Goal: Information Seeking & Learning: Learn about a topic

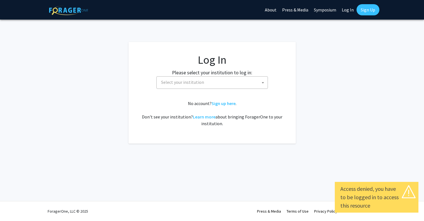
select select
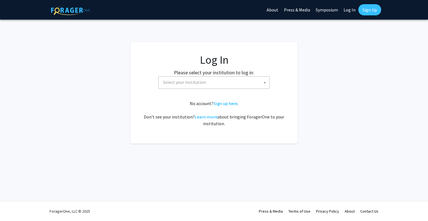
click at [249, 76] on span "Select your institution" at bounding box center [214, 82] width 112 height 13
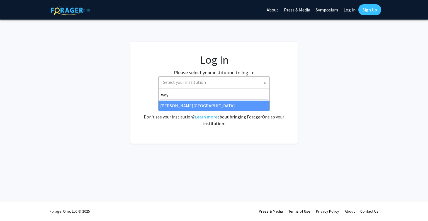
type input "way"
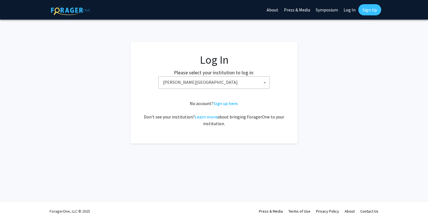
select select "21"
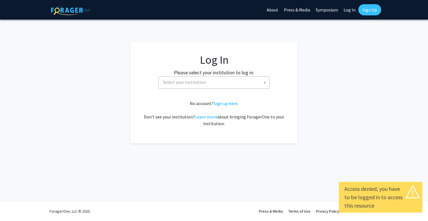
select select
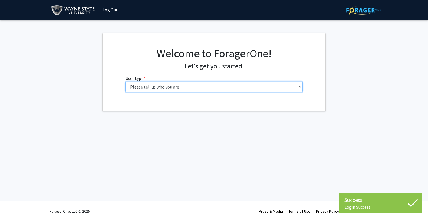
click at [205, 87] on select "Please tell us who you are Undergraduate Student Master's Student Doctoral Cand…" at bounding box center [214, 86] width 178 height 11
select select "1: undergrad"
click at [125, 81] on select "Please tell us who you are Undergraduate Student Master's Student Doctoral Cand…" at bounding box center [214, 86] width 178 height 11
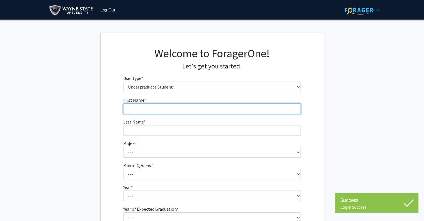
click at [183, 105] on input "First Name * required" at bounding box center [212, 108] width 178 height 11
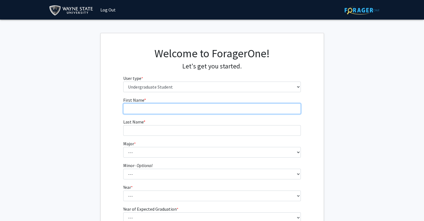
type input "XinYue"
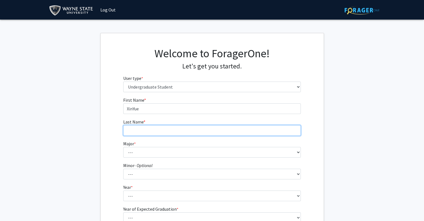
type input "Huang"
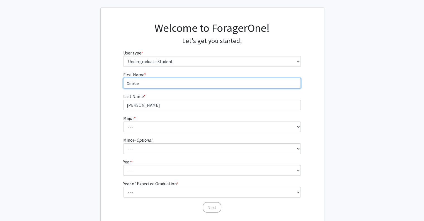
scroll to position [56, 0]
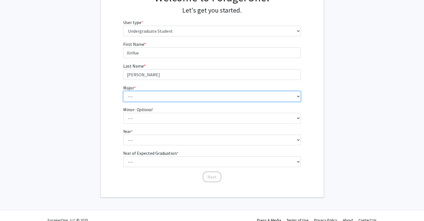
click at [136, 93] on select "--- Accounting African American Studies Anthropology Applied Behavior Analysis …" at bounding box center [212, 96] width 178 height 11
select select "1: 1781"
click at [123, 91] on select "--- Accounting African American Studies Anthropology Applied Behavior Analysis …" at bounding box center [212, 96] width 178 height 11
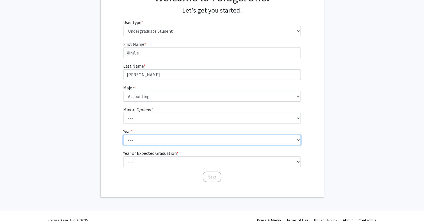
click at [144, 139] on select "--- First-year Sophomore Junior Senior Postbaccalaureate Certificate" at bounding box center [212, 139] width 178 height 11
select select "1: first-year"
click at [123, 134] on select "--- First-year Sophomore Junior Senior Postbaccalaureate Certificate" at bounding box center [212, 139] width 178 height 11
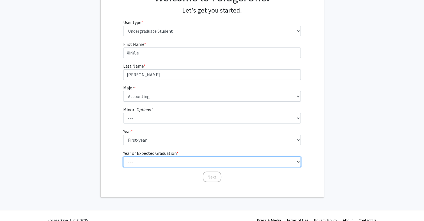
click at [149, 162] on select "--- 2025 2026 2027 2028 2029 2030 2031 2032 2033 2034" at bounding box center [212, 161] width 178 height 11
select select "5: 2029"
click at [123, 156] on select "--- 2025 2026 2027 2028 2029 2030 2031 2032 2033 2034" at bounding box center [212, 161] width 178 height 11
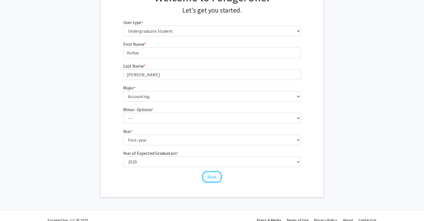
click at [213, 178] on button "Next" at bounding box center [212, 176] width 19 height 11
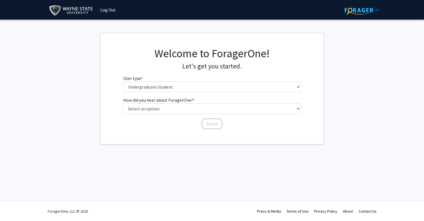
scroll to position [0, 0]
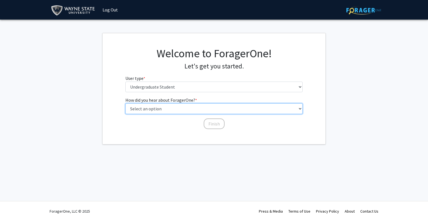
click at [177, 112] on select "Select an option Peer/student recommendation Faculty/staff recommendation Unive…" at bounding box center [214, 108] width 178 height 11
select select "3: university_website"
click at [125, 103] on select "Select an option Peer/student recommendation Faculty/staff recommendation Unive…" at bounding box center [214, 108] width 178 height 11
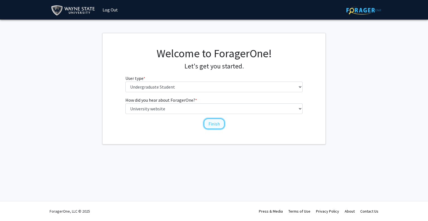
click at [212, 122] on button "Finish" at bounding box center [214, 123] width 21 height 11
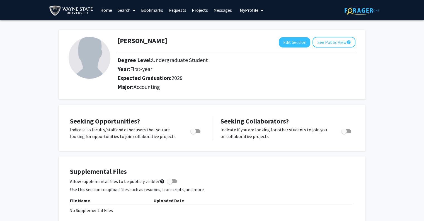
click at [132, 8] on span at bounding box center [132, 11] width 5 height 20
click at [139, 26] on span "Faculty/Staff" at bounding box center [135, 25] width 41 height 11
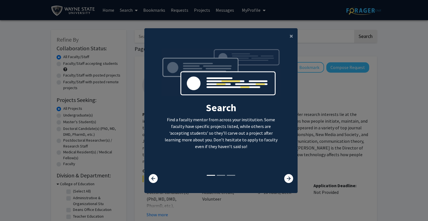
click at [312, 82] on modal-container "× Search Find a faculty mentor from across your institution. Some faculty have …" at bounding box center [214, 110] width 428 height 221
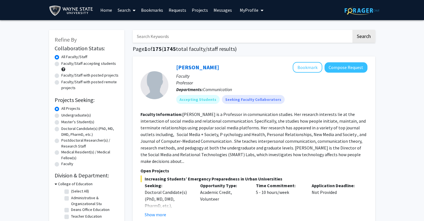
click at [224, 38] on input "Search Keywords" at bounding box center [242, 36] width 219 height 13
type input "economics"
click at [352, 30] on button "Search" at bounding box center [363, 36] width 23 height 13
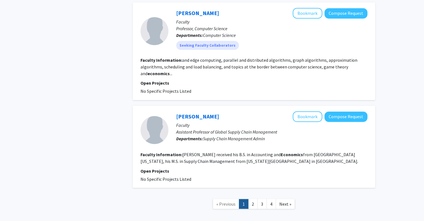
scroll to position [894, 0]
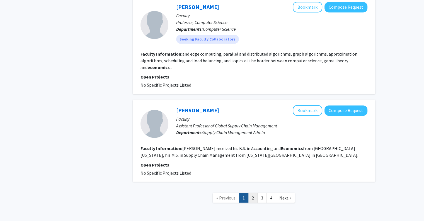
click at [255, 192] on link "2" at bounding box center [252, 197] width 9 height 10
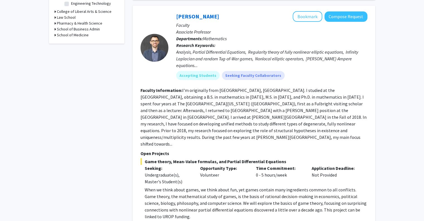
scroll to position [223, 0]
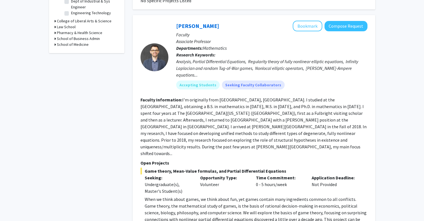
click at [254, 196] on span "When we think about games, we think about fun, yet games contain many ingredien…" at bounding box center [256, 212] width 222 height 32
click at [260, 196] on span "When we think about games, we think about fun, yet games contain many ingredien…" at bounding box center [256, 212] width 222 height 32
drag, startPoint x: 334, startPoint y: 16, endPoint x: 349, endPoint y: 13, distance: 15.3
click at [349, 15] on div "Fernando Charro Bookmark Compose Request Faculty Associate Professor Department…" at bounding box center [254, 124] width 243 height 219
click at [349, 21] on button "Compose Request" at bounding box center [346, 26] width 43 height 10
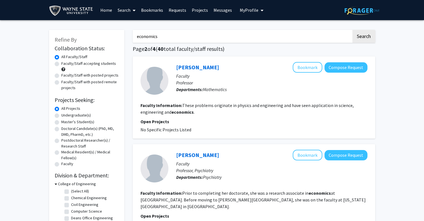
click at [84, 115] on label "Undergraduate(s)" at bounding box center [76, 115] width 30 height 6
click at [65, 115] on input "Undergraduate(s)" at bounding box center [63, 114] width 4 height 4
radio input "true"
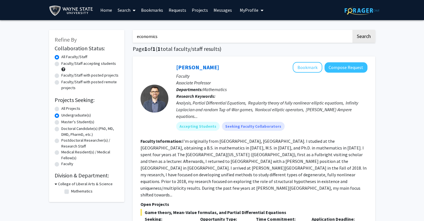
click at [80, 66] on label "Faculty/Staff accepting students" at bounding box center [88, 63] width 55 height 6
click at [65, 64] on input "Faculty/Staff accepting students" at bounding box center [63, 62] width 4 height 4
radio input "true"
drag, startPoint x: 205, startPoint y: 38, endPoint x: 123, endPoint y: 28, distance: 83.1
click at [123, 28] on div "Refine By Collaboration Status: Collaboration Status All Faculty/Staff Collabor…" at bounding box center [212, 166] width 335 height 284
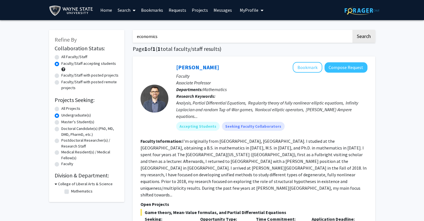
drag, startPoint x: 344, startPoint y: 70, endPoint x: 365, endPoint y: 88, distance: 27.5
click at [366, 88] on p "Departments: Mathematics" at bounding box center [271, 89] width 191 height 7
drag, startPoint x: 185, startPoint y: 39, endPoint x: 104, endPoint y: 12, distance: 85.3
click at [104, 12] on div "Skip navigation Home Search Bookmarks Requests Projects Messages My Profile Xin…" at bounding box center [212, 168] width 424 height 337
type input "accounting"
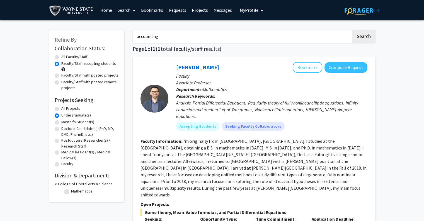
click at [352, 30] on button "Search" at bounding box center [363, 36] width 23 height 13
radio input "true"
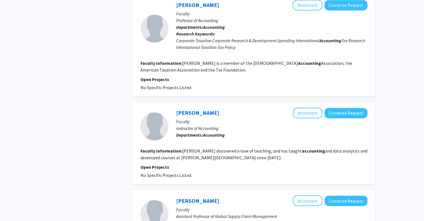
scroll to position [939, 0]
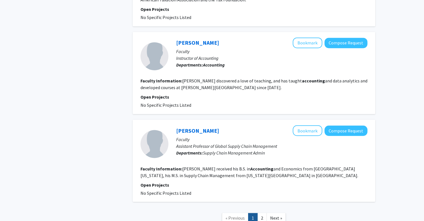
click at [261, 207] on nav "« Previous 1 2 Next »" at bounding box center [254, 218] width 243 height 23
click at [261, 212] on link "2" at bounding box center [261, 217] width 9 height 10
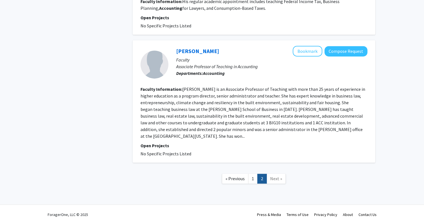
scroll to position [290, 0]
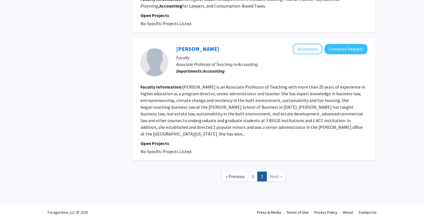
click at [271, 173] on span "Next »" at bounding box center [276, 176] width 12 height 6
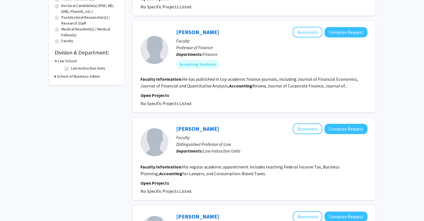
scroll to position [0, 0]
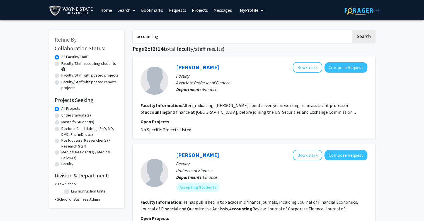
drag, startPoint x: 175, startPoint y: 38, endPoint x: 59, endPoint y: 17, distance: 117.5
click at [352, 30] on button "Search" at bounding box center [363, 36] width 23 height 13
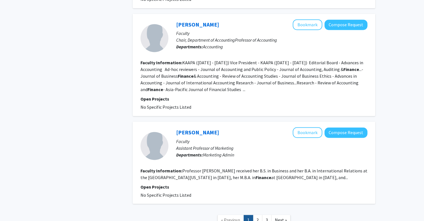
scroll to position [941, 0]
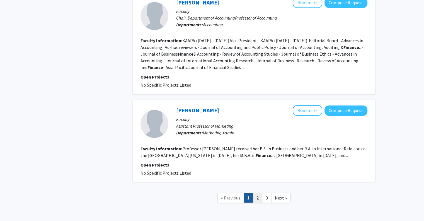
click at [256, 192] on link "2" at bounding box center [257, 197] width 9 height 10
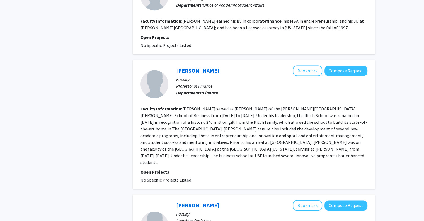
scroll to position [841, 0]
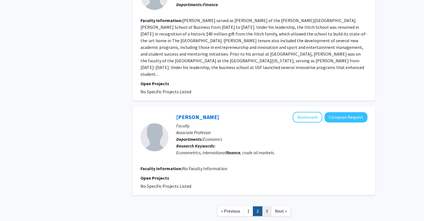
click at [265, 206] on link "3" at bounding box center [266, 211] width 9 height 10
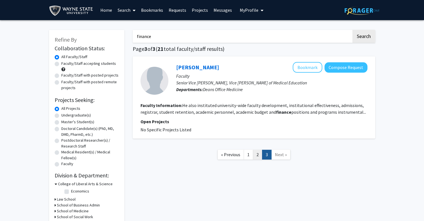
click at [258, 156] on link "2" at bounding box center [257, 154] width 9 height 10
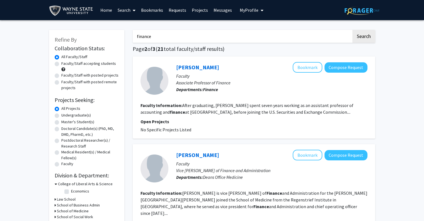
drag, startPoint x: 170, startPoint y: 36, endPoint x: 84, endPoint y: 4, distance: 90.9
type input "business"
click at [352, 30] on button "Search" at bounding box center [363, 36] width 23 height 13
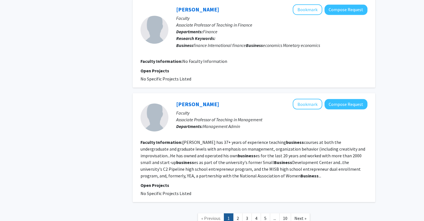
scroll to position [1019, 0]
click at [237, 212] on link "2" at bounding box center [237, 217] width 9 height 10
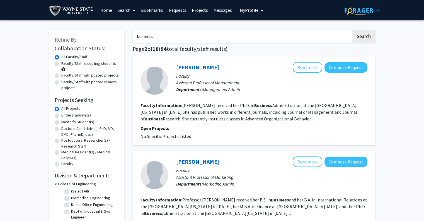
click at [91, 74] on label "Faculty/Staff with posted projects" at bounding box center [89, 75] width 57 height 6
click at [65, 74] on input "Faculty/Staff with posted projects" at bounding box center [63, 74] width 4 height 4
radio input "true"
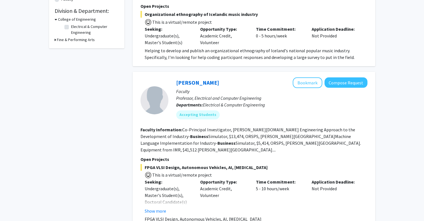
scroll to position [167, 0]
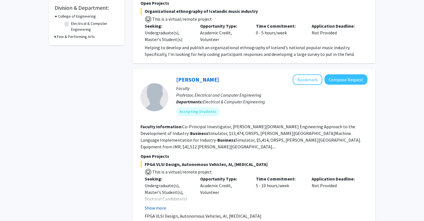
click at [156, 204] on button "Show more" at bounding box center [155, 207] width 21 height 7
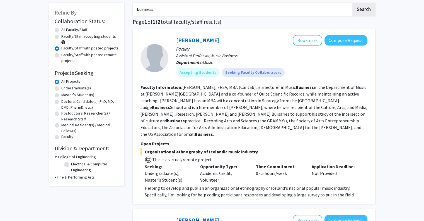
scroll to position [0, 0]
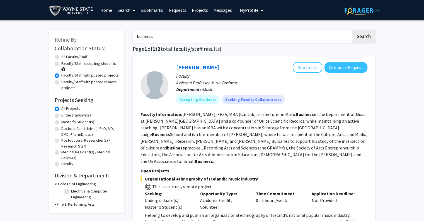
drag, startPoint x: 175, startPoint y: 37, endPoint x: 91, endPoint y: 23, distance: 84.8
type input "data"
click at [352, 30] on button "Search" at bounding box center [363, 36] width 23 height 13
radio input "true"
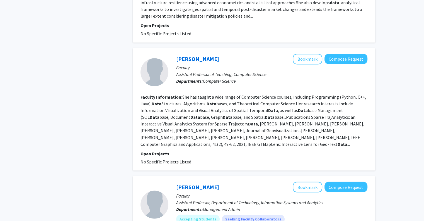
scroll to position [1020, 0]
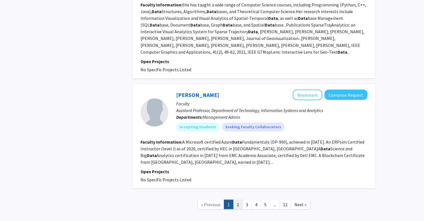
click at [239, 199] on link "2" at bounding box center [237, 204] width 9 height 10
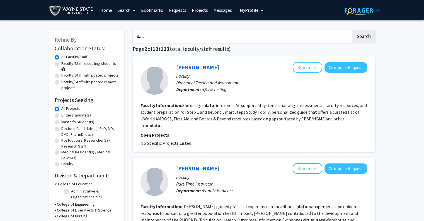
click at [76, 72] on label "Faculty/Staff with posted projects" at bounding box center [89, 75] width 57 height 6
click at [65, 72] on input "Faculty/Staff with posted projects" at bounding box center [63, 74] width 4 height 4
radio input "true"
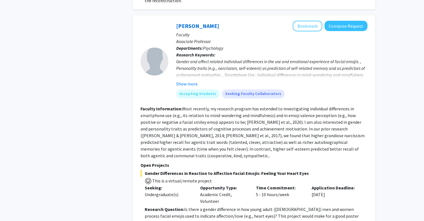
scroll to position [402, 0]
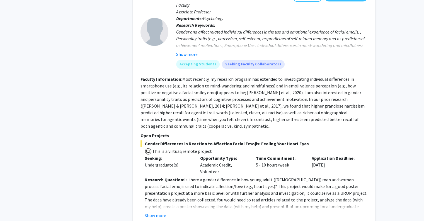
click at [228, 187] on p "Research Question: Is there a gender difference in how young adult (18 to 30 ye…" at bounding box center [256, 196] width 223 height 40
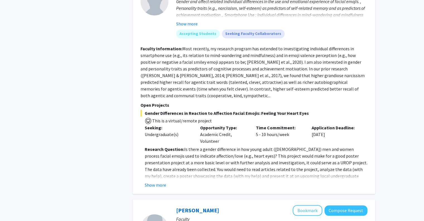
scroll to position [441, 0]
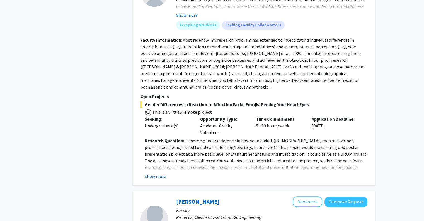
click at [157, 173] on button "Show more" at bounding box center [155, 176] width 21 height 7
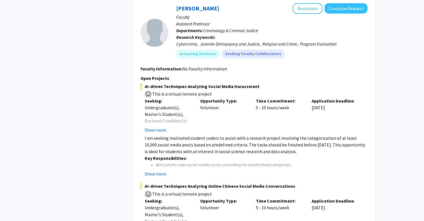
scroll to position [866, 0]
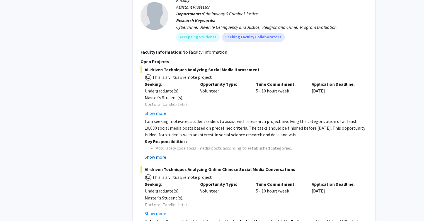
click at [158, 153] on button "Show more" at bounding box center [155, 156] width 21 height 7
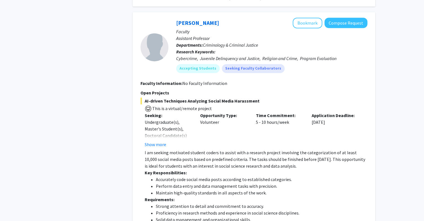
scroll to position [834, 0]
click at [163, 141] on button "Show more" at bounding box center [155, 144] width 21 height 7
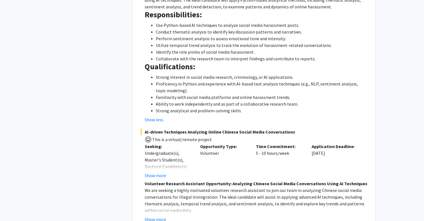
scroll to position [1145, 0]
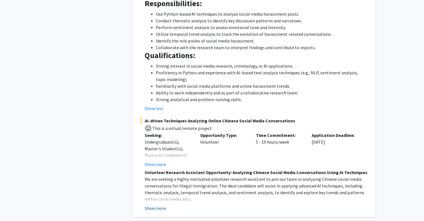
click at [161, 204] on button "Show more" at bounding box center [155, 207] width 21 height 7
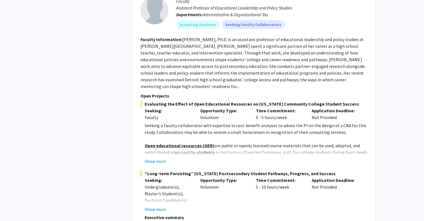
scroll to position [2046, 0]
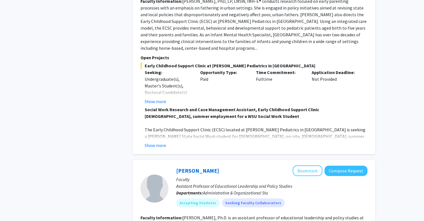
scroll to position [1845, 0]
click at [189, 167] on link "Stacey Brockman" at bounding box center [197, 170] width 43 height 7
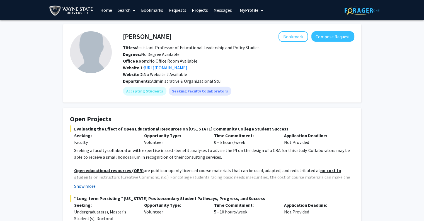
click at [88, 187] on button "Show more" at bounding box center [84, 185] width 21 height 7
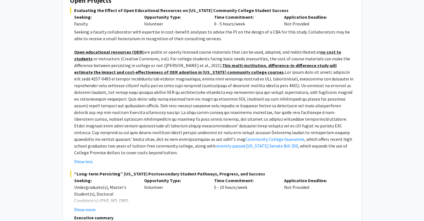
scroll to position [167, 0]
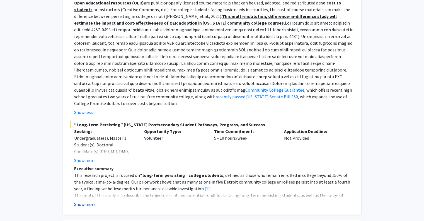
click at [94, 200] on button "Show more" at bounding box center [84, 203] width 21 height 7
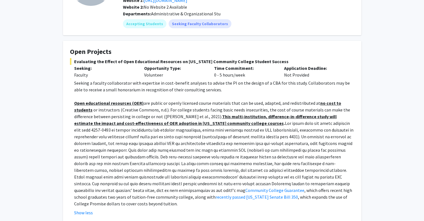
scroll to position [84, 0]
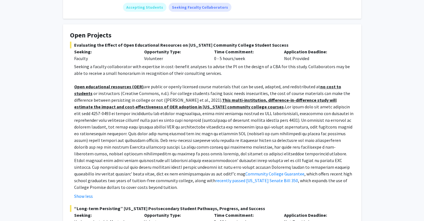
click at [196, 113] on p "Open educational resources (OER) are public or openly licensed course materials…" at bounding box center [214, 136] width 280 height 107
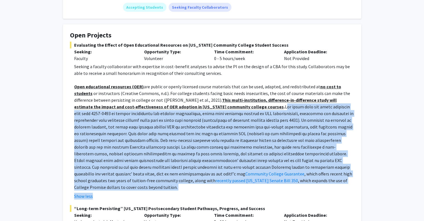
drag, startPoint x: 212, startPoint y: 105, endPoint x: 238, endPoint y: 188, distance: 86.1
click at [238, 188] on fg-read-more "Seeking a faculty collaborator with expertise in cost-benefit analyses to advis…" at bounding box center [212, 131] width 284 height 136
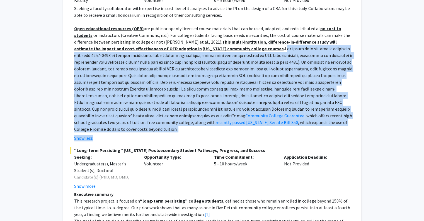
scroll to position [167, 0]
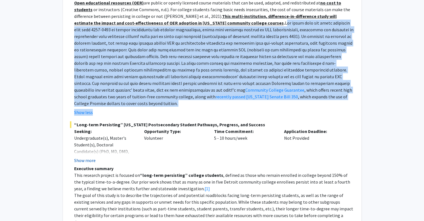
click at [83, 157] on button "Show more" at bounding box center [84, 160] width 21 height 7
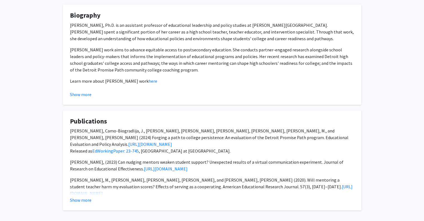
scroll to position [520, 0]
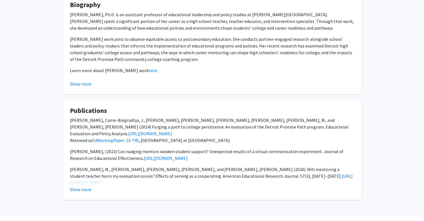
click at [84, 163] on div "Brockman, S. L., Camo-Biogradlija, J., Ratledge, A., O’Donoghue, R., Baum, M., …" at bounding box center [212, 169] width 284 height 105
click at [82, 186] on button "Show more" at bounding box center [80, 189] width 21 height 7
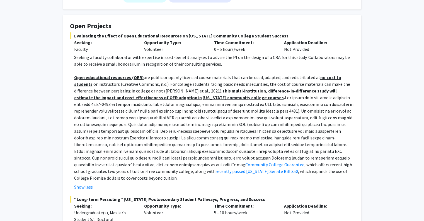
scroll to position [0, 0]
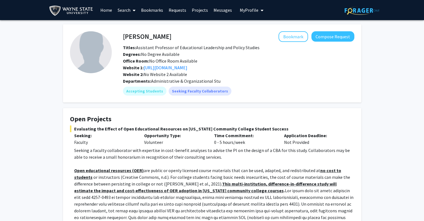
drag, startPoint x: 321, startPoint y: 34, endPoint x: 303, endPoint y: 64, distance: 34.9
click at [303, 64] on div "Website 1: http://www.staceybrockman.com" at bounding box center [239, 67] width 240 height 7
click at [322, 38] on button "Compose Request" at bounding box center [332, 36] width 43 height 10
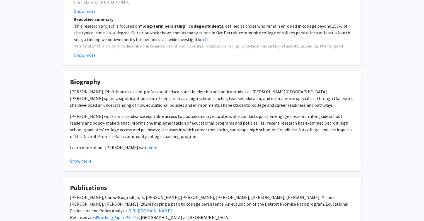
scroll to position [223, 0]
click at [85, 160] on button "Show more" at bounding box center [80, 160] width 21 height 7
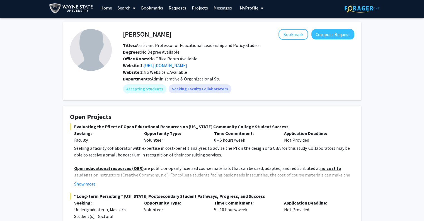
scroll to position [0, 0]
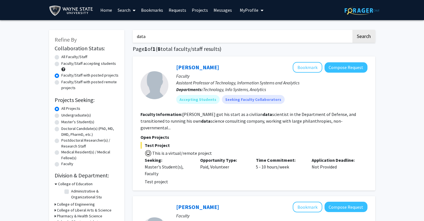
drag, startPoint x: 203, startPoint y: 69, endPoint x: 212, endPoint y: 71, distance: 9.3
click at [212, 71] on div "Kwame Robinson Bookmark Compose Request" at bounding box center [271, 67] width 191 height 11
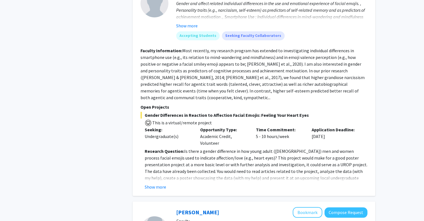
scroll to position [446, 0]
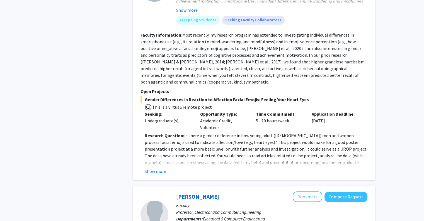
click at [169, 149] on p "Research Question: Is there a gender difference in how young adult (18 to 30 ye…" at bounding box center [256, 152] width 223 height 40
click at [164, 147] on p "Research Question: Is there a gender difference in how young adult (18 to 30 ye…" at bounding box center [256, 152] width 223 height 40
click at [162, 168] on button "Show more" at bounding box center [155, 171] width 21 height 7
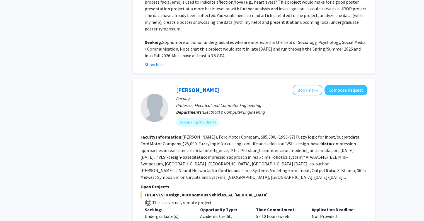
scroll to position [641, 0]
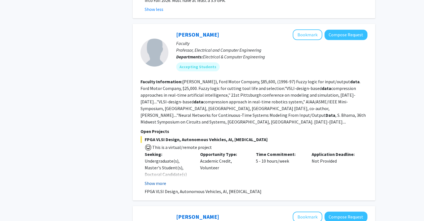
click at [158, 180] on button "Show more" at bounding box center [155, 183] width 21 height 7
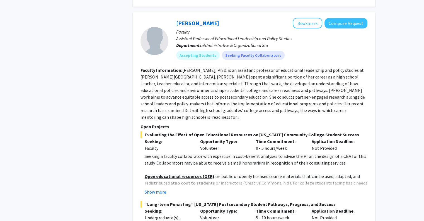
scroll to position [1697, 0]
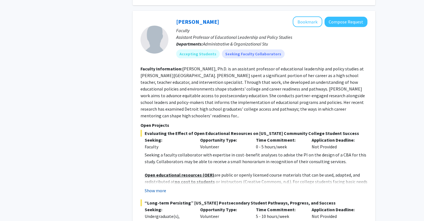
click at [158, 187] on button "Show more" at bounding box center [155, 190] width 21 height 7
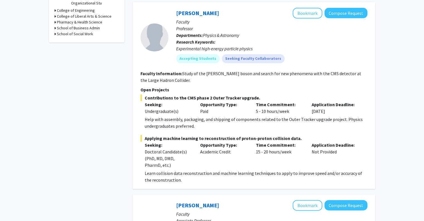
scroll to position [0, 0]
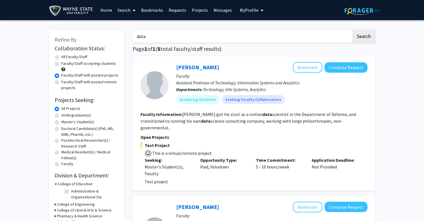
drag, startPoint x: 156, startPoint y: 36, endPoint x: 126, endPoint y: 33, distance: 30.8
type input "accounting'"
click at [352, 30] on button "Search" at bounding box center [363, 36] width 23 height 13
radio input "true"
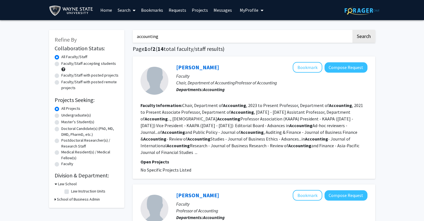
type input "accounting"
click at [352, 30] on button "Search" at bounding box center [363, 36] width 23 height 13
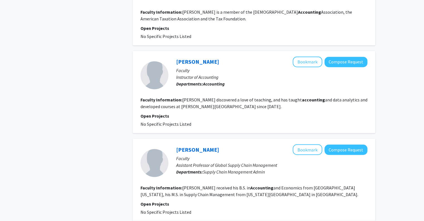
scroll to position [939, 0]
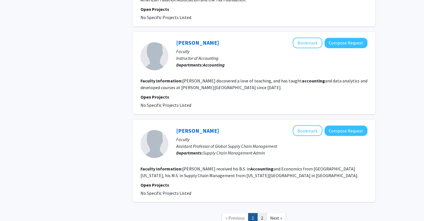
click at [259, 212] on link "2" at bounding box center [261, 217] width 9 height 10
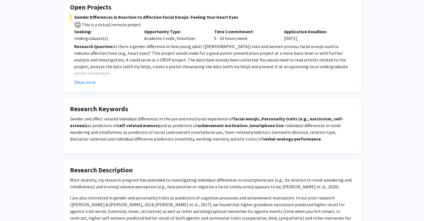
scroll to position [112, 0]
click at [94, 78] on fg-read-more "Research Question: Is there a gender difference in how young adult (18 to 30 ye…" at bounding box center [212, 64] width 284 height 42
click at [93, 79] on button "Show more" at bounding box center [84, 82] width 21 height 7
